Goal: Task Accomplishment & Management: Complete application form

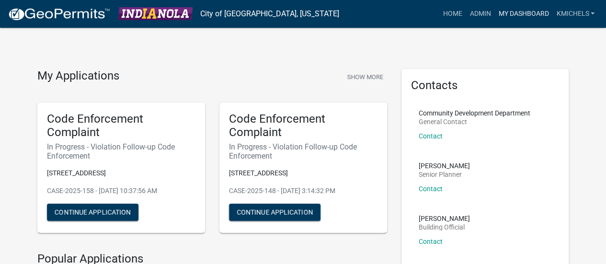
click at [518, 10] on link "My Dashboard" at bounding box center [524, 14] width 58 height 18
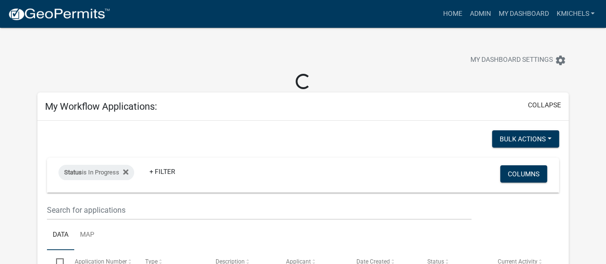
select select "2: 50"
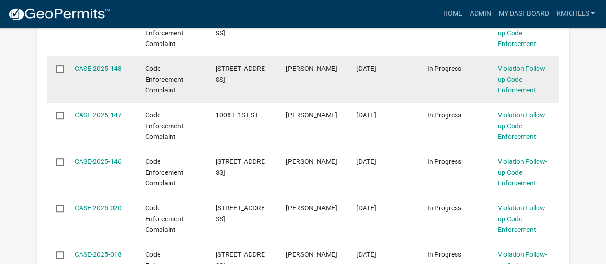
scroll to position [248, 0]
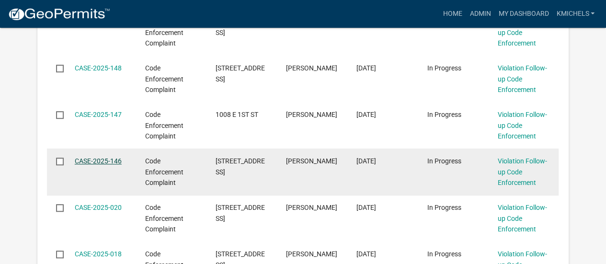
click at [98, 162] on link "CASE-2025-146" at bounding box center [98, 161] width 47 height 8
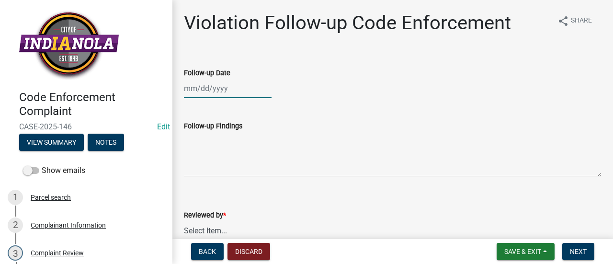
click at [216, 91] on div at bounding box center [228, 89] width 88 height 20
select select "8"
select select "2025"
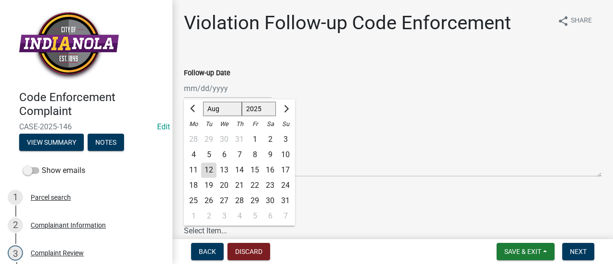
click at [206, 169] on div "12" at bounding box center [208, 169] width 15 height 15
type input "[DATE]"
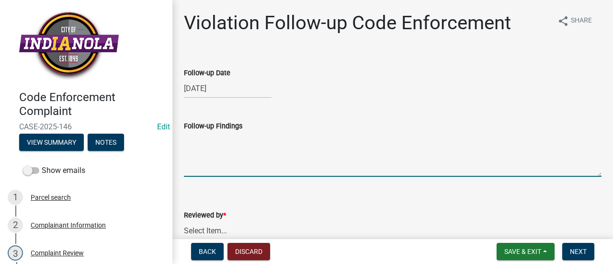
click at [238, 163] on textarea "Follow-up Findings" at bounding box center [393, 154] width 418 height 45
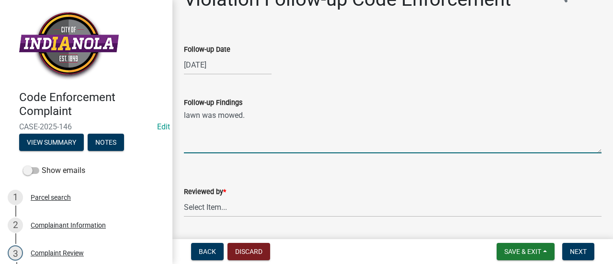
scroll to position [55, 0]
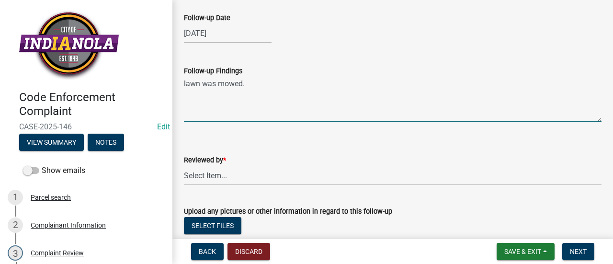
type textarea "lawn was mowed."
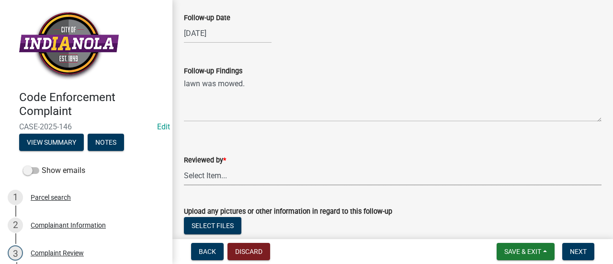
click at [240, 172] on select "Select Item... [PERSON_NAME] [PERSON_NAME] [PERSON_NAME] Other" at bounding box center [393, 176] width 418 height 20
click at [184, 166] on select "Select Item... [PERSON_NAME] [PERSON_NAME] [PERSON_NAME] Other" at bounding box center [393, 176] width 418 height 20
select select "90f24476-4bfd-40de-b340-4f29c833af21"
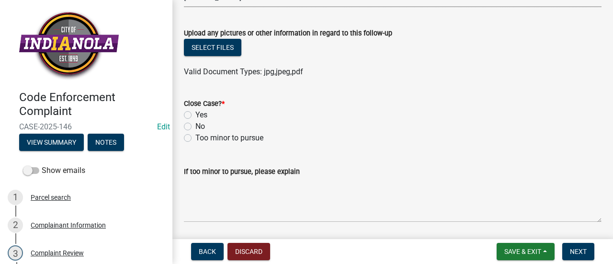
scroll to position [234, 0]
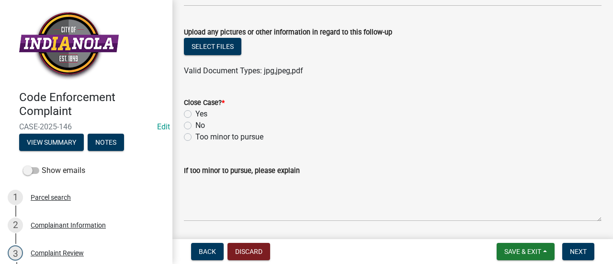
click at [196, 115] on label "Yes" at bounding box center [202, 114] width 12 height 12
click at [196, 115] on input "Yes" at bounding box center [199, 111] width 6 height 6
radio input "true"
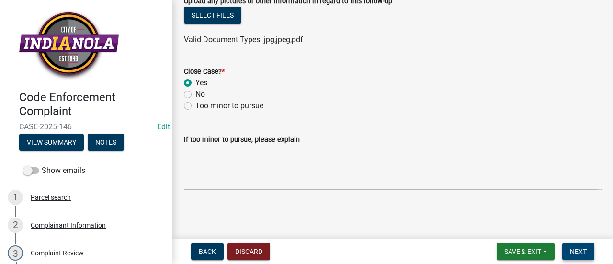
click at [574, 248] on span "Next" at bounding box center [578, 252] width 17 height 8
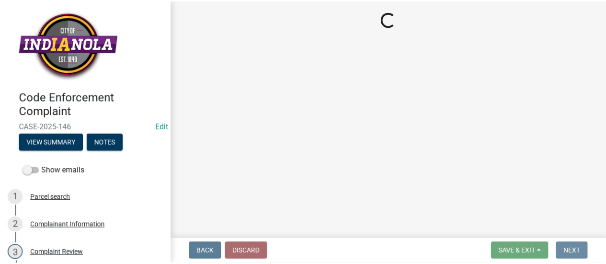
scroll to position [0, 0]
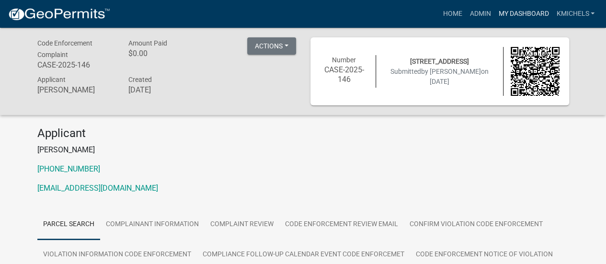
click at [520, 16] on link "My Dashboard" at bounding box center [524, 14] width 58 height 18
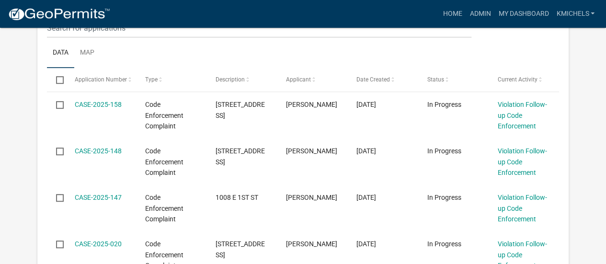
scroll to position [183, 0]
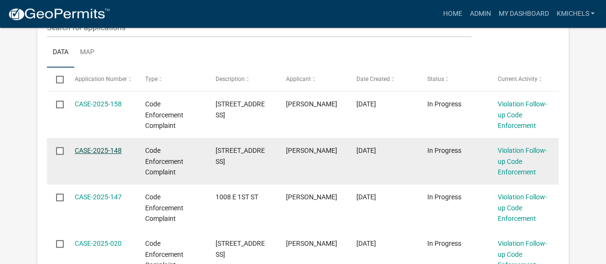
click at [108, 150] on link "CASE-2025-148" at bounding box center [98, 151] width 47 height 8
select select "2: 50"
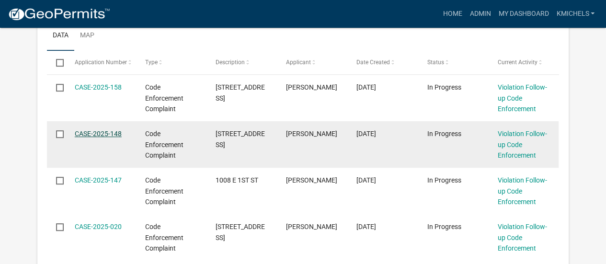
scroll to position [166, 0]
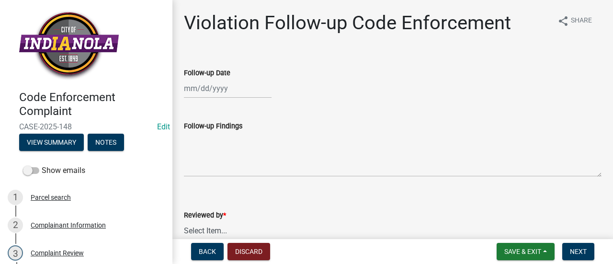
select select "8"
select select "2025"
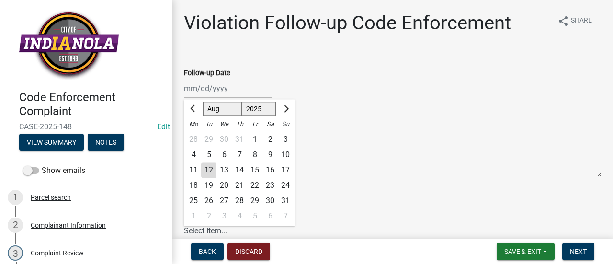
click at [208, 81] on div "[PERSON_NAME] Feb Mar Apr [PERSON_NAME][DATE] Oct Nov [DATE] 1526 1527 1528 152…" at bounding box center [228, 89] width 88 height 20
click at [208, 170] on div "12" at bounding box center [208, 169] width 15 height 15
type input "[DATE]"
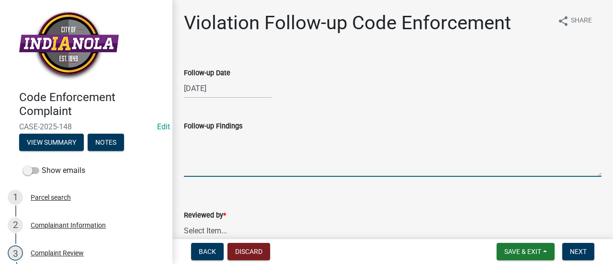
click at [227, 164] on textarea "Follow-up Findings" at bounding box center [393, 154] width 418 height 45
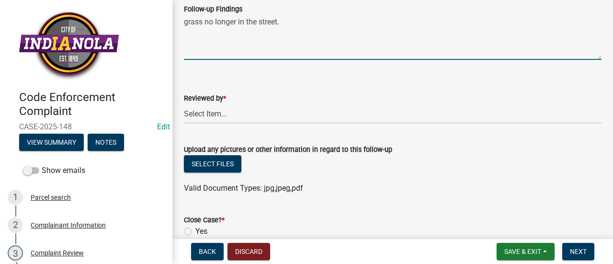
scroll to position [123, 0]
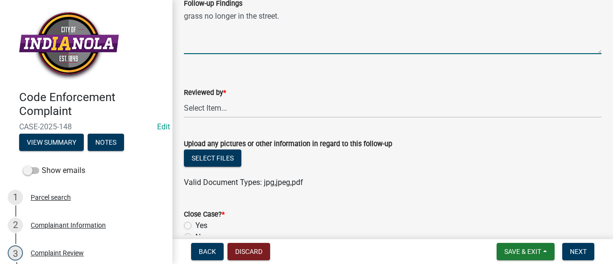
type textarea "grass no longer in the street."
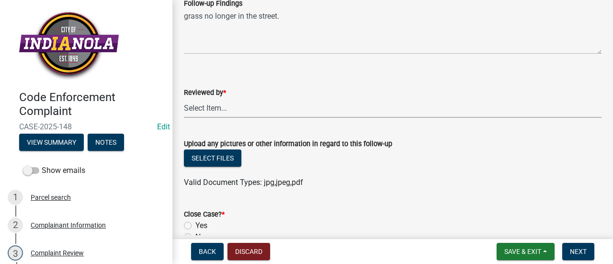
click at [298, 116] on select "Select Item... [PERSON_NAME] [PERSON_NAME] [PERSON_NAME] Other" at bounding box center [393, 108] width 418 height 20
click at [184, 98] on select "Select Item... [PERSON_NAME] [PERSON_NAME] [PERSON_NAME] Other" at bounding box center [393, 108] width 418 height 20
select select "90f24476-4bfd-40de-b340-4f29c833af21"
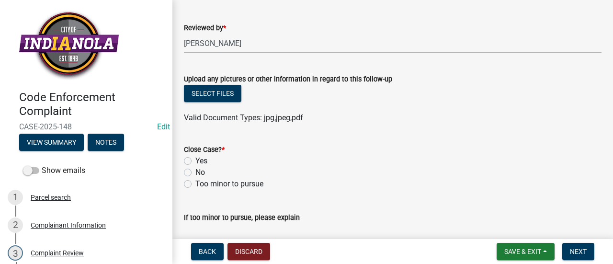
scroll to position [190, 0]
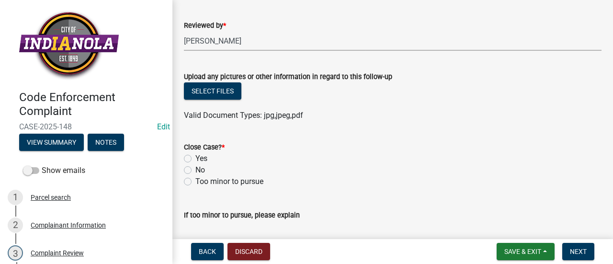
click at [196, 159] on label "Yes" at bounding box center [202, 159] width 12 height 12
click at [196, 159] on input "Yes" at bounding box center [199, 156] width 6 height 6
radio input "true"
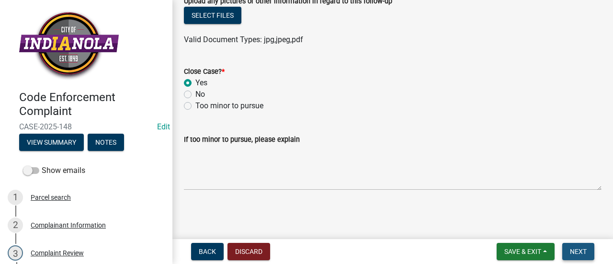
click at [581, 246] on button "Next" at bounding box center [579, 251] width 32 height 17
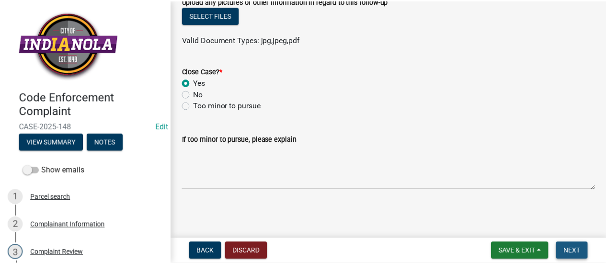
scroll to position [0, 0]
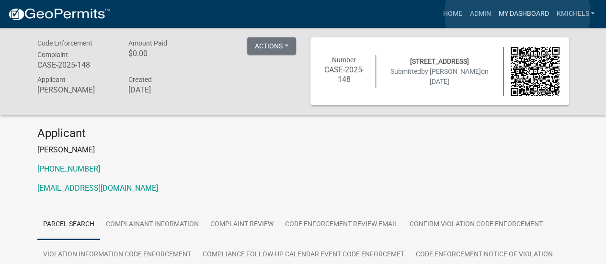
click at [518, 13] on link "My Dashboard" at bounding box center [524, 14] width 58 height 18
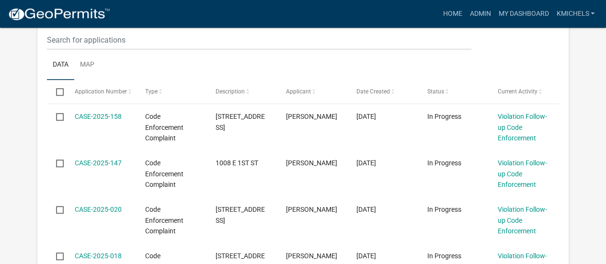
scroll to position [171, 0]
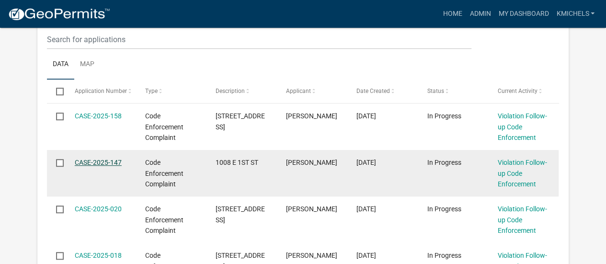
click at [111, 160] on link "CASE-2025-147" at bounding box center [98, 163] width 47 height 8
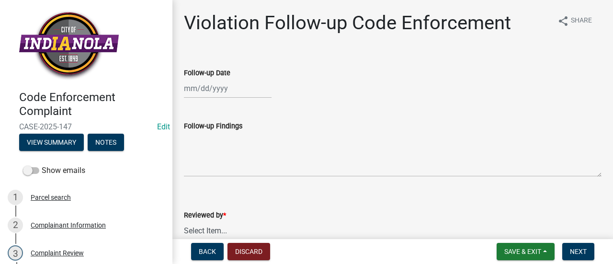
click at [226, 88] on div at bounding box center [228, 89] width 88 height 20
select select "8"
select select "2025"
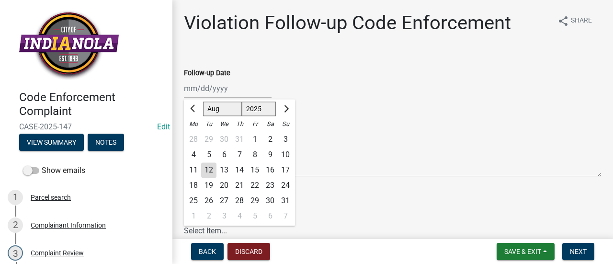
click at [210, 172] on div "12" at bounding box center [208, 169] width 15 height 15
type input "[DATE]"
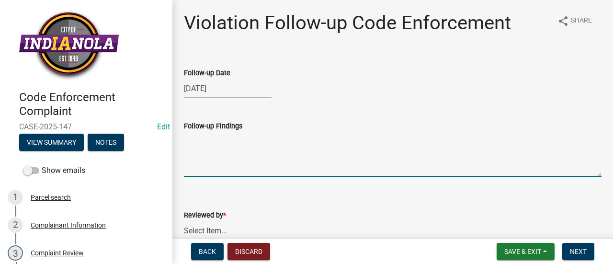
click at [210, 172] on textarea "Follow-up Findings" at bounding box center [393, 154] width 418 height 45
type textarea "w"
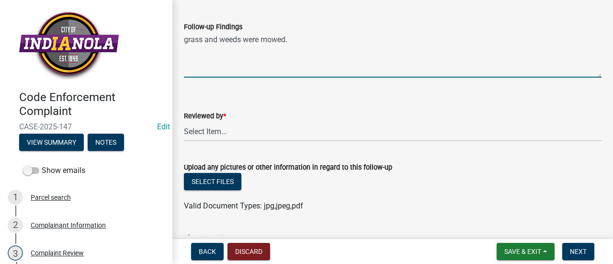
scroll to position [100, 0]
type textarea "grass and weeds were mowed."
click at [237, 135] on select "Select Item... [PERSON_NAME] [PERSON_NAME] [PERSON_NAME] Other" at bounding box center [393, 131] width 418 height 20
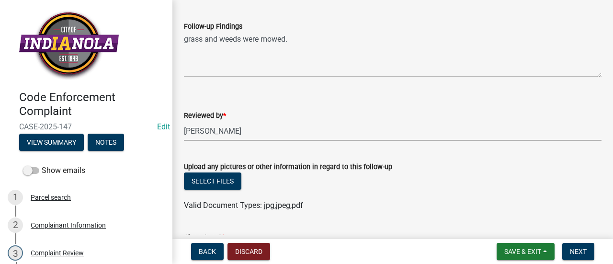
click at [184, 121] on select "Select Item... [PERSON_NAME] [PERSON_NAME] [PERSON_NAME] Other" at bounding box center [393, 131] width 418 height 20
select select "90f24476-4bfd-40de-b340-4f29c833af21"
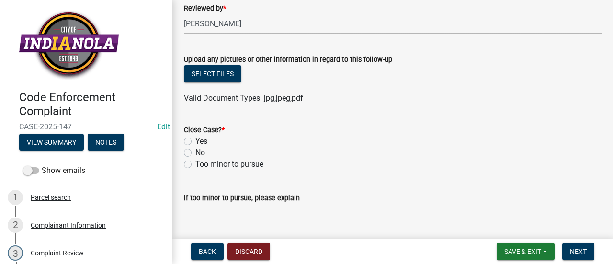
scroll to position [209, 0]
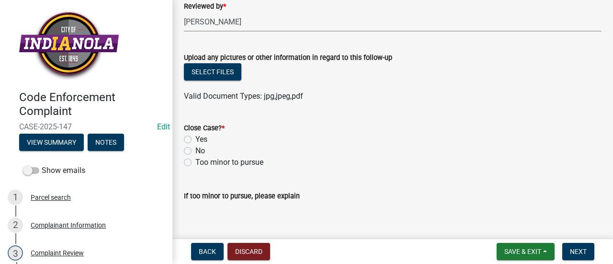
click at [196, 139] on label "Yes" at bounding box center [202, 140] width 12 height 12
click at [196, 139] on input "Yes" at bounding box center [199, 137] width 6 height 6
radio input "true"
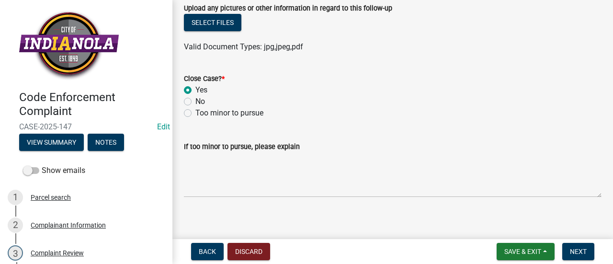
scroll to position [259, 0]
click at [575, 251] on span "Next" at bounding box center [578, 252] width 17 height 8
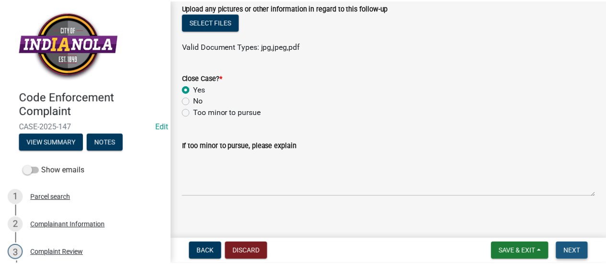
scroll to position [0, 0]
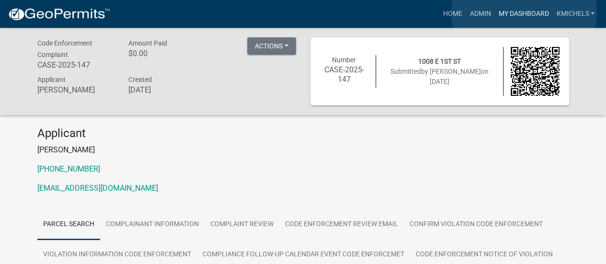
click at [524, 12] on link "My Dashboard" at bounding box center [524, 14] width 58 height 18
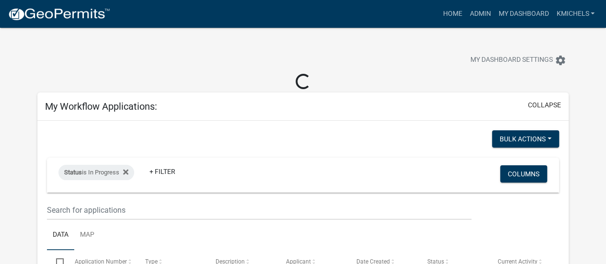
select select "2: 50"
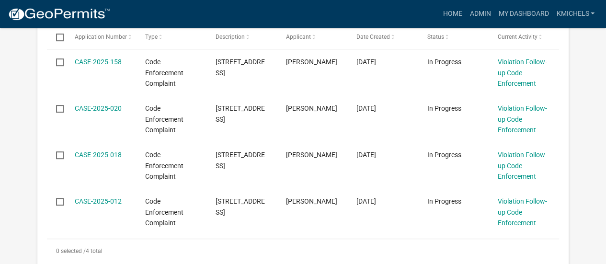
scroll to position [190, 0]
